Goal: Book appointment/travel/reservation

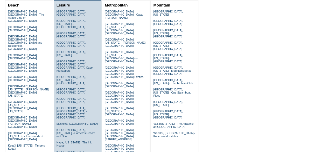
scroll to position [65, 0]
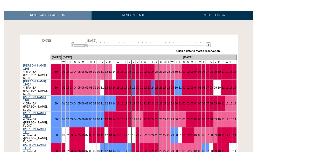
scroll to position [68, 0]
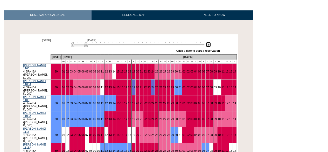
click at [209, 46] on img at bounding box center [208, 44] width 5 height 5
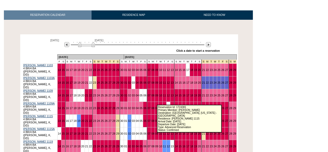
drag, startPoint x: 158, startPoint y: 101, endPoint x: 154, endPoint y: 101, distance: 5.0
click at [154, 114] on tr "[PERSON_NAME] 1115 4 BR/4 BA ([PERSON_NAME], K, D/D) 14 15 16 17 18 19 20 21 22…" at bounding box center [130, 120] width 214 height 13
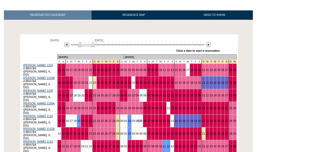
click at [131, 114] on tr "[PERSON_NAME] 1115 4 BR/4 BA ([PERSON_NAME], K, D/D) 14 15 16 17 18 19 20 21 22…" at bounding box center [130, 120] width 214 height 13
drag, startPoint x: 136, startPoint y: 126, endPoint x: 133, endPoint y: 127, distance: 3.2
click at [139, 127] on td "05" at bounding box center [141, 133] width 4 height 13
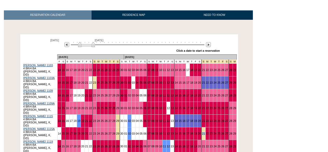
click at [202, 127] on td "21" at bounding box center [204, 133] width 4 height 13
drag, startPoint x: 133, startPoint y: 100, endPoint x: 124, endPoint y: 102, distance: 8.7
click at [124, 114] on tr "Hale Luana 1115 4 BR/4 BA (K, K, K, D/D) 14 15 16 17 18 19 20 21 22 23 24 25 26…" at bounding box center [130, 120] width 214 height 13
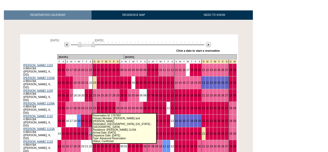
drag, startPoint x: 133, startPoint y: 109, endPoint x: 88, endPoint y: 108, distance: 44.6
click at [88, 127] on tr "Hale Luana 1115A 4 BR/4 BA (K, K, K, D/D) 14 15 16 17 18 19 20 21 22 23 24 25 2…" at bounding box center [130, 133] width 214 height 13
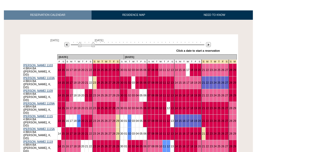
click at [139, 114] on td "05" at bounding box center [141, 120] width 4 height 13
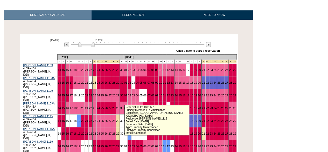
click at [128, 119] on link "02" at bounding box center [129, 120] width 3 height 3
